Goal: Download file/media

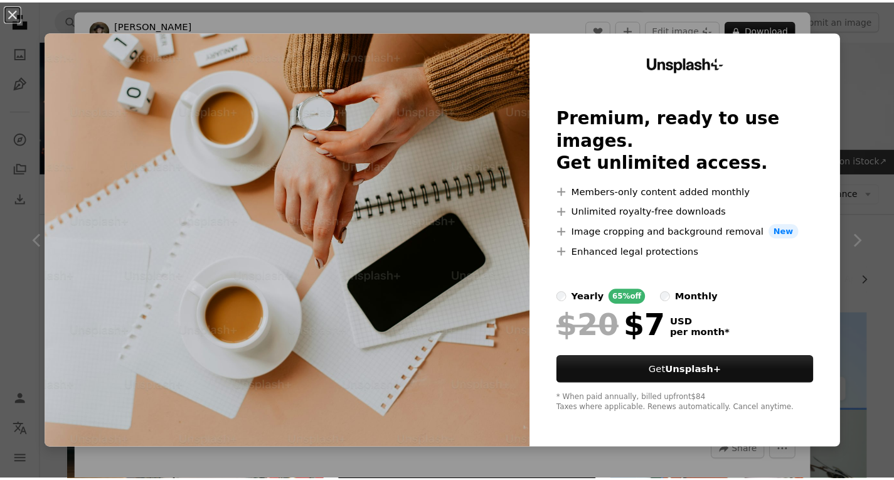
scroll to position [1899, 0]
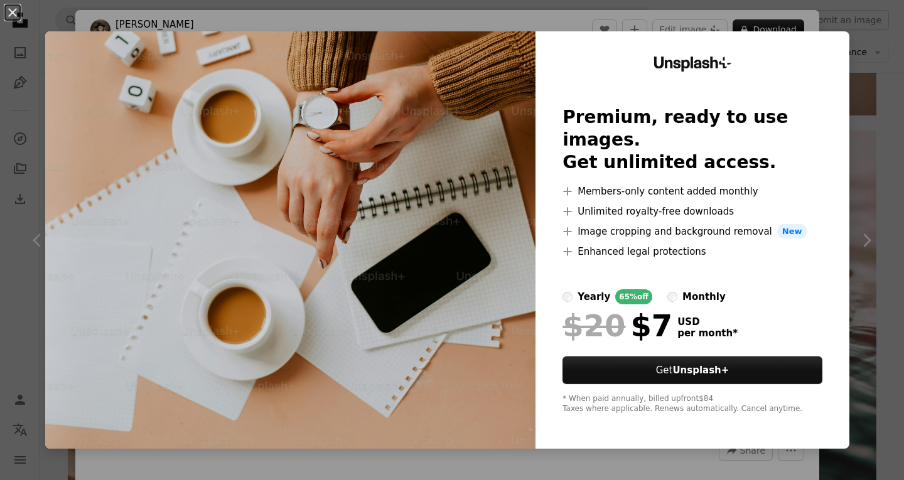
click at [855, 241] on div "An X shape Unsplash+ Premium, ready to use images. Get unlimited access. A plus…" at bounding box center [452, 240] width 904 height 480
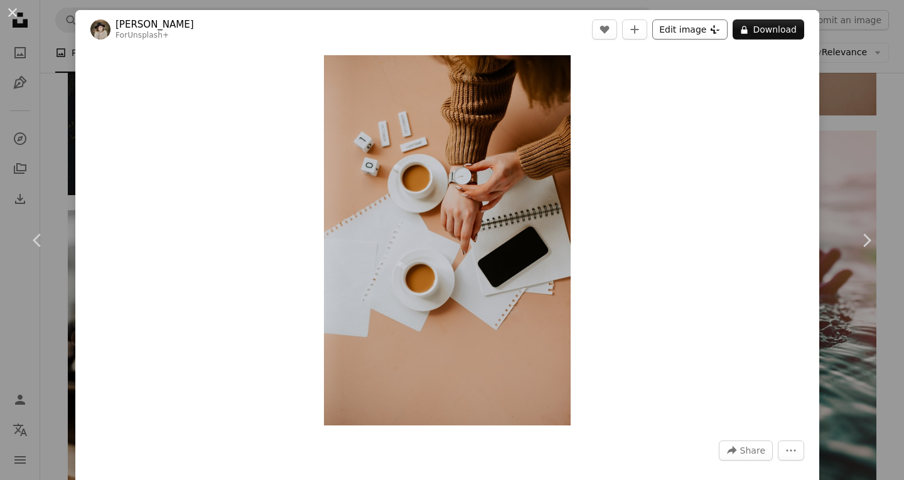
click at [710, 33] on icon "Plus sign for Unsplash+" at bounding box center [715, 29] width 10 height 10
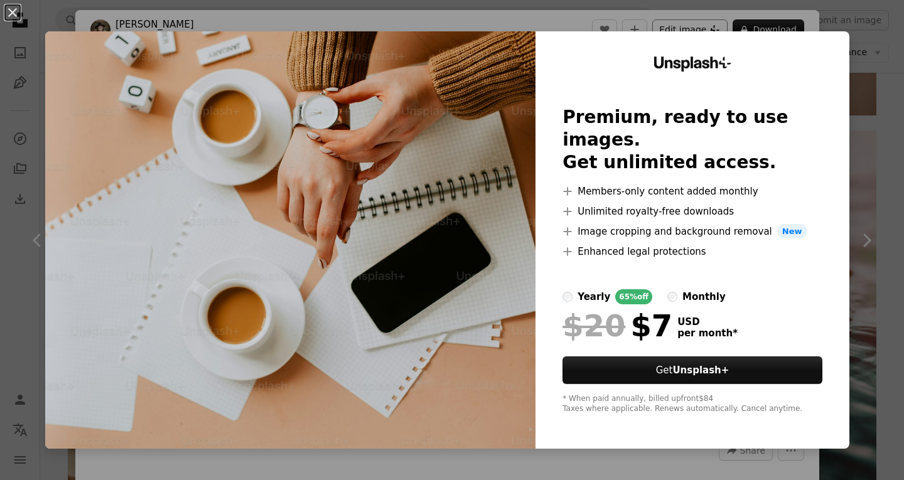
click at [703, 33] on div "Unsplash+ Premium, ready to use images. Get unlimited access. A plus sign Membe…" at bounding box center [692, 239] width 314 height 417
click at [860, 108] on div "An X shape Unsplash+ Premium, ready to use images. Get unlimited access. A plus…" at bounding box center [452, 240] width 904 height 480
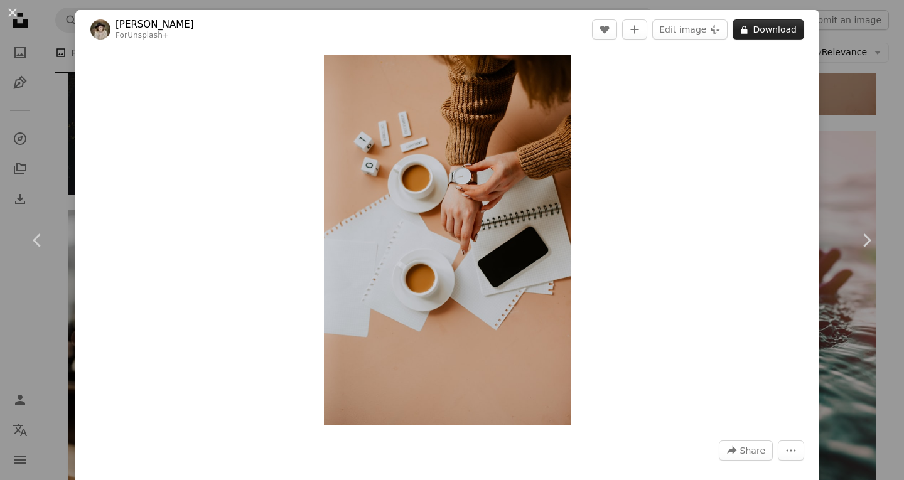
click at [776, 26] on button "A lock Download" at bounding box center [768, 29] width 72 height 20
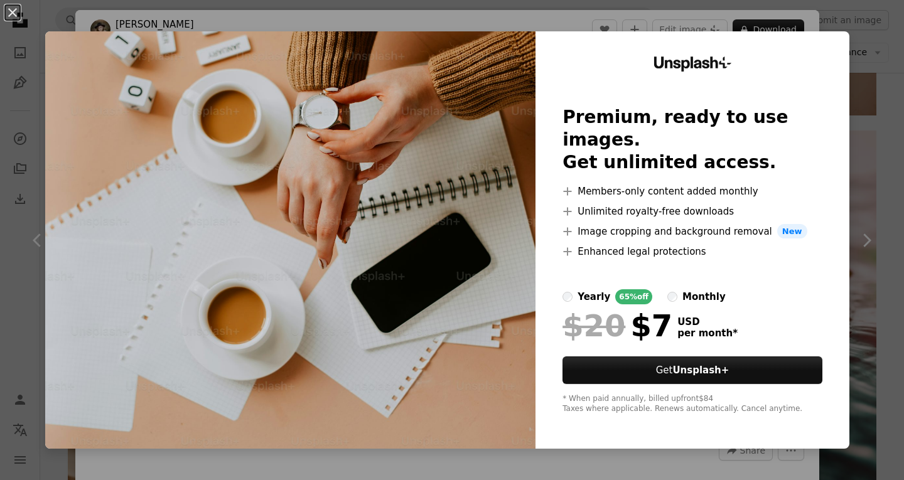
click at [882, 125] on div "An X shape Unsplash+ Premium, ready to use images. Get unlimited access. A plus…" at bounding box center [452, 240] width 904 height 480
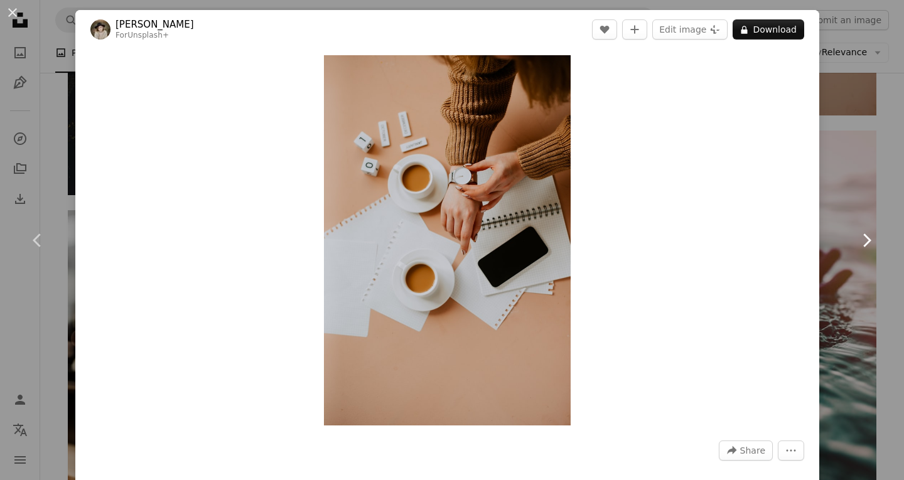
click at [835, 201] on link "Chevron right" at bounding box center [865, 240] width 75 height 120
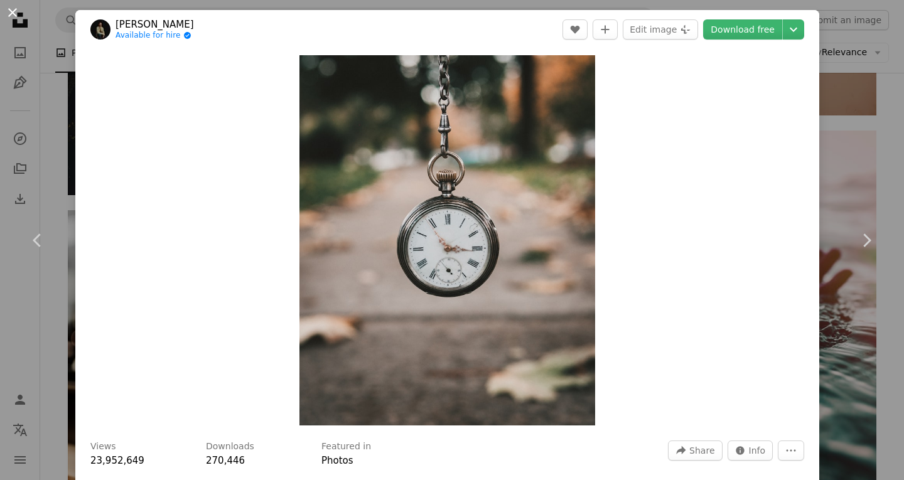
click at [11, 10] on button "An X shape" at bounding box center [12, 12] width 15 height 15
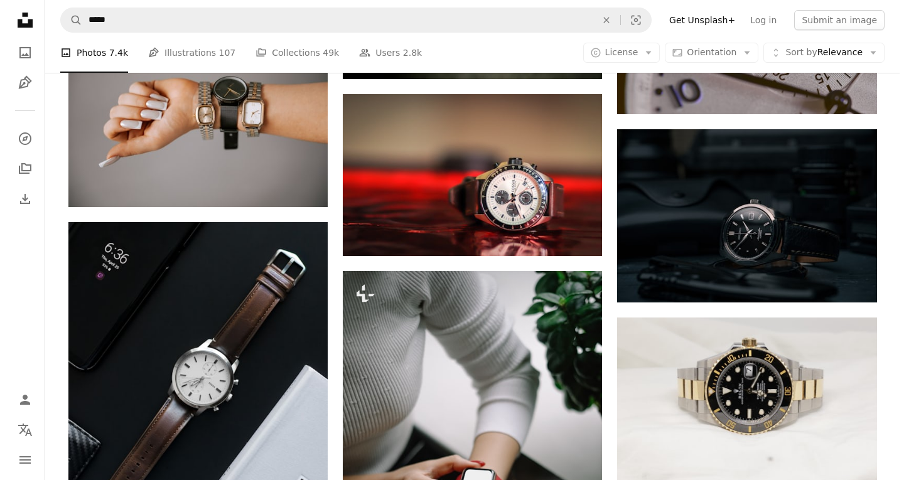
scroll to position [2885, 0]
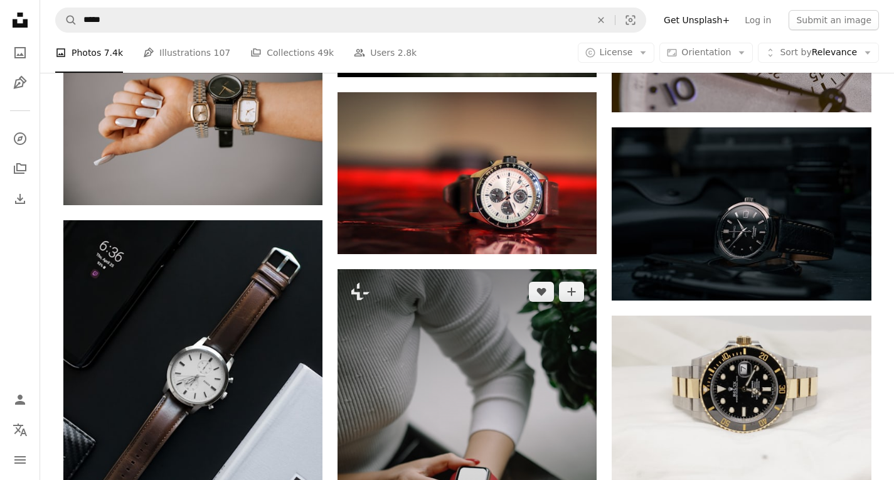
click at [484, 366] on img at bounding box center [467, 463] width 259 height 389
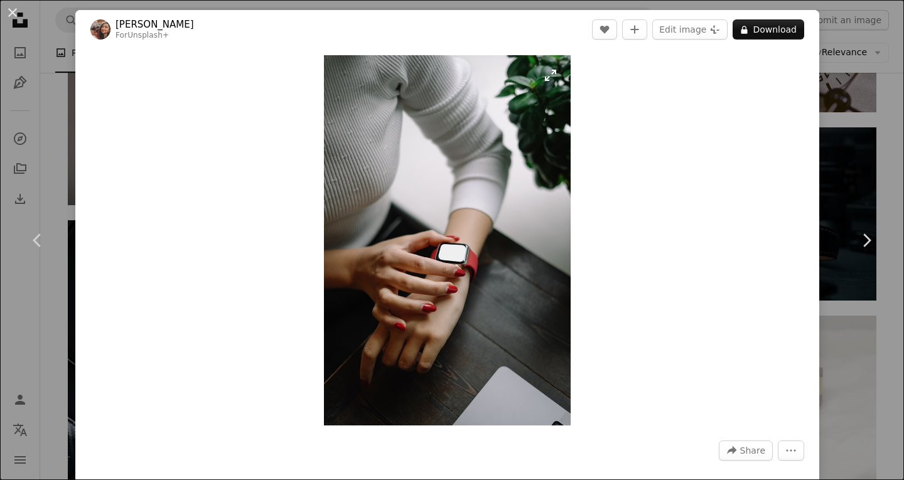
click at [497, 349] on img "Zoom in on this image" at bounding box center [447, 240] width 247 height 370
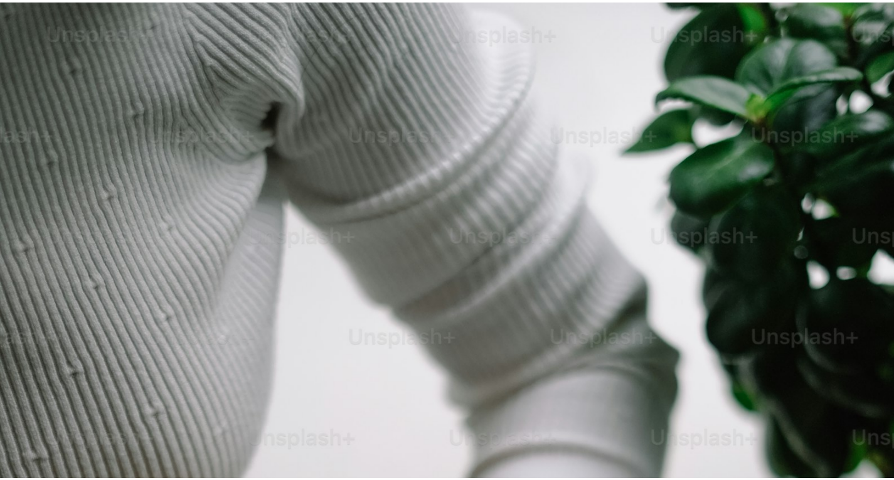
scroll to position [425, 0]
